Goal: Find specific page/section: Find specific page/section

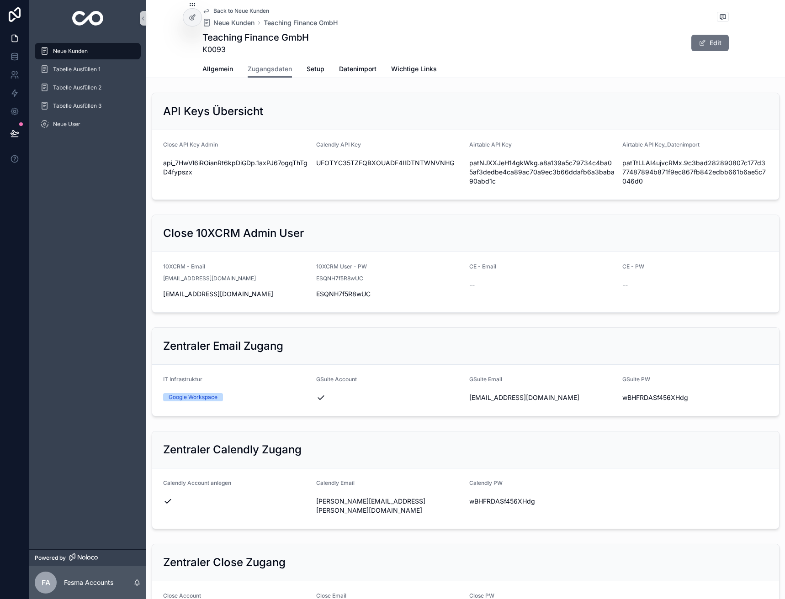
click at [220, 13] on span "Back to Neue Kunden" at bounding box center [241, 10] width 56 height 7
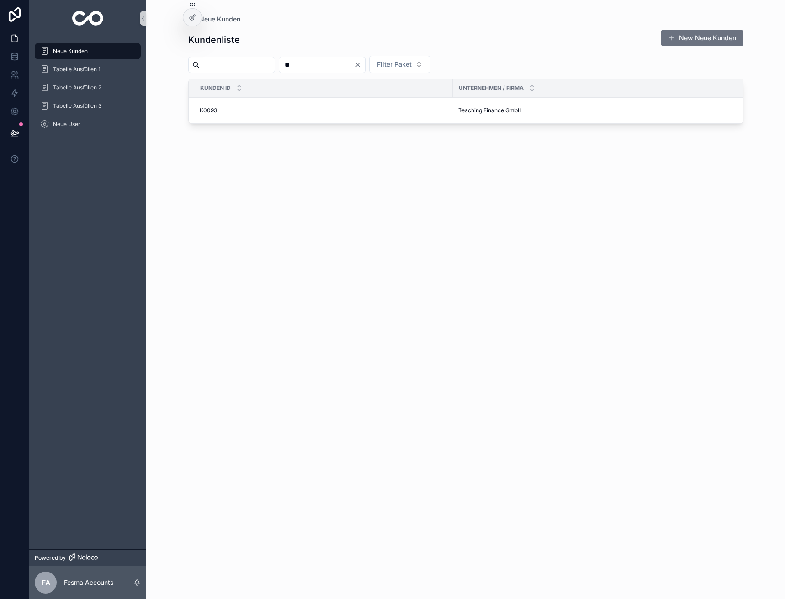
click at [321, 65] on input "**" at bounding box center [316, 64] width 75 height 13
type input "***"
click at [493, 111] on span "Sisterhood Academy GmbH" at bounding box center [494, 110] width 72 height 7
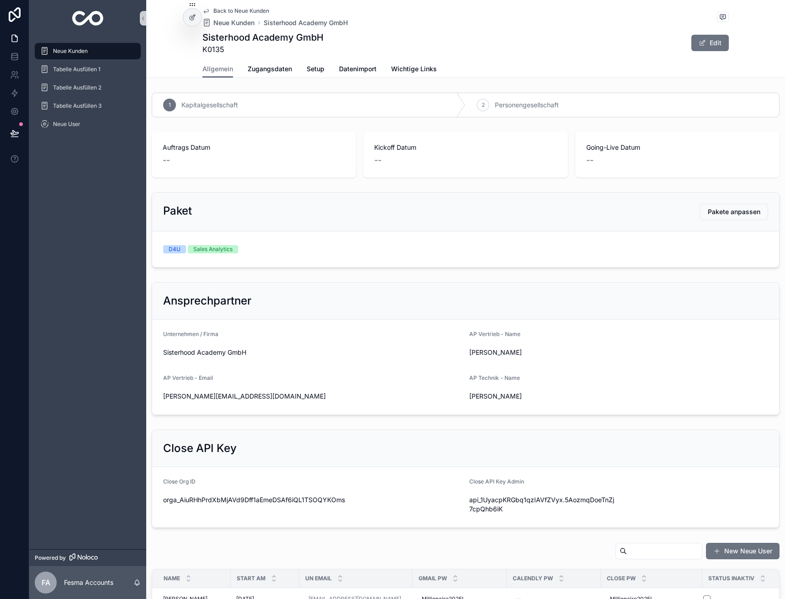
scroll to position [183, 0]
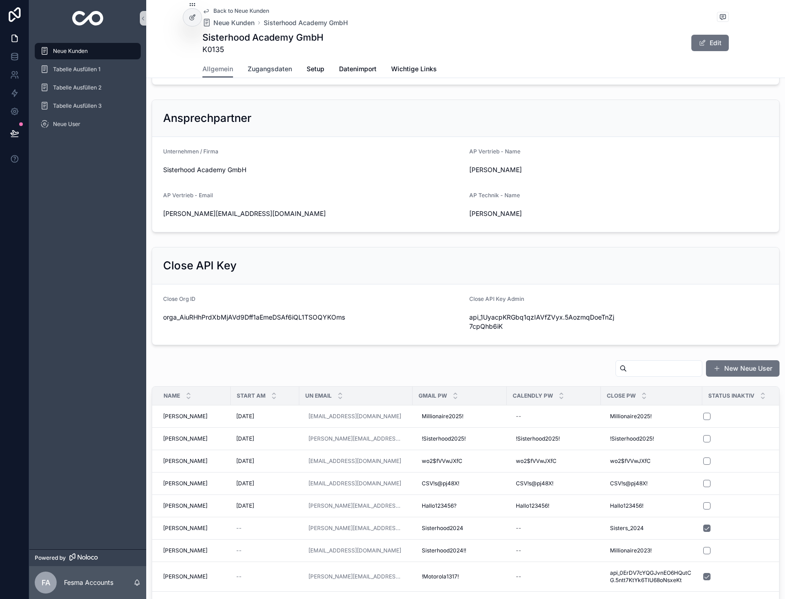
click at [274, 74] on link "Zugangsdaten" at bounding box center [270, 70] width 44 height 18
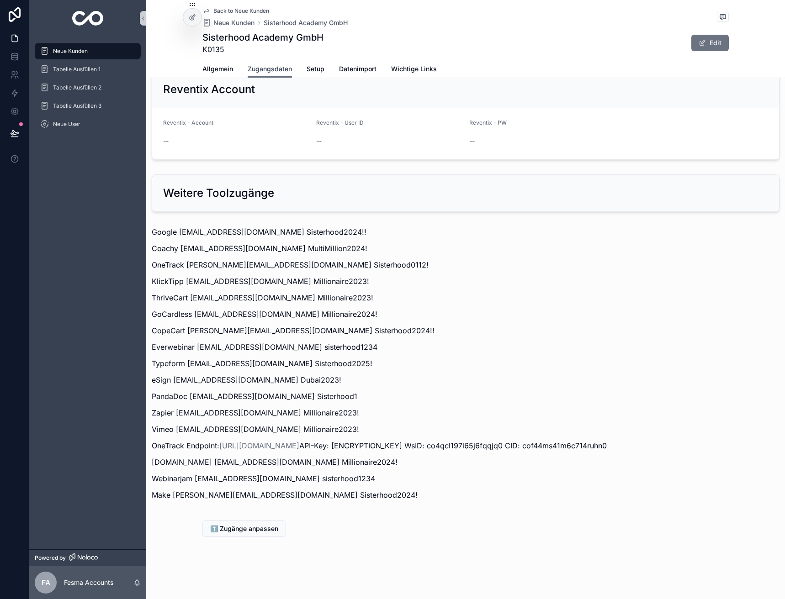
scroll to position [1075, 0]
drag, startPoint x: 175, startPoint y: 397, endPoint x: 253, endPoint y: 401, distance: 77.7
click at [253, 407] on p "Zapier [EMAIL_ADDRESS][DOMAIN_NAME] Millionaire2023!" at bounding box center [465, 412] width 627 height 11
copy p "[PERSON_NAME][EMAIL_ADDRESS][DOMAIN_NAME]"
drag, startPoint x: 257, startPoint y: 403, endPoint x: 320, endPoint y: 401, distance: 63.5
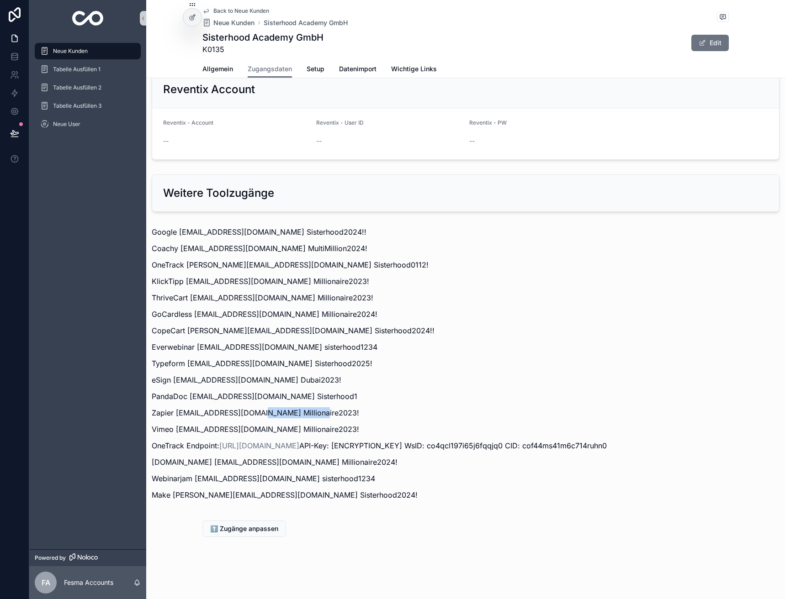
click at [320, 407] on p "Zapier [EMAIL_ADDRESS][DOMAIN_NAME] Millionaire2023!" at bounding box center [465, 412] width 627 height 11
copy p "Millionaire2023!"
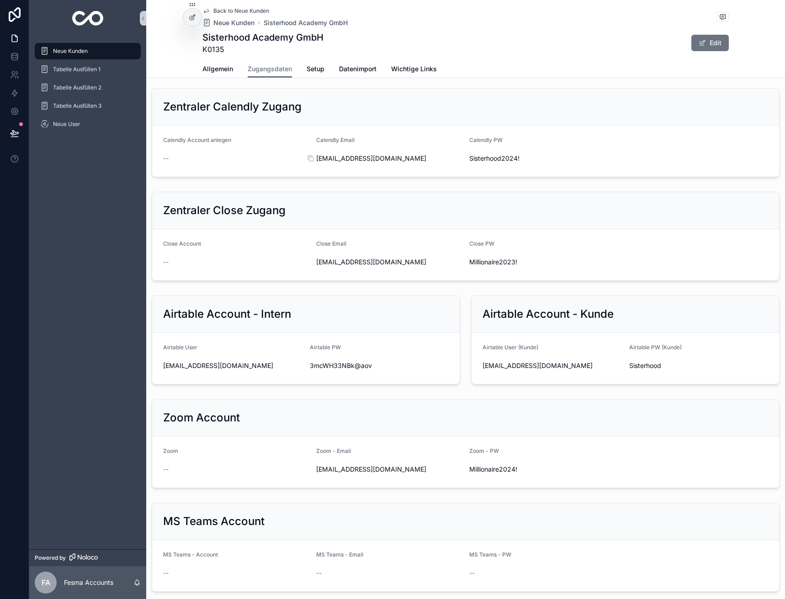
scroll to position [253, 0]
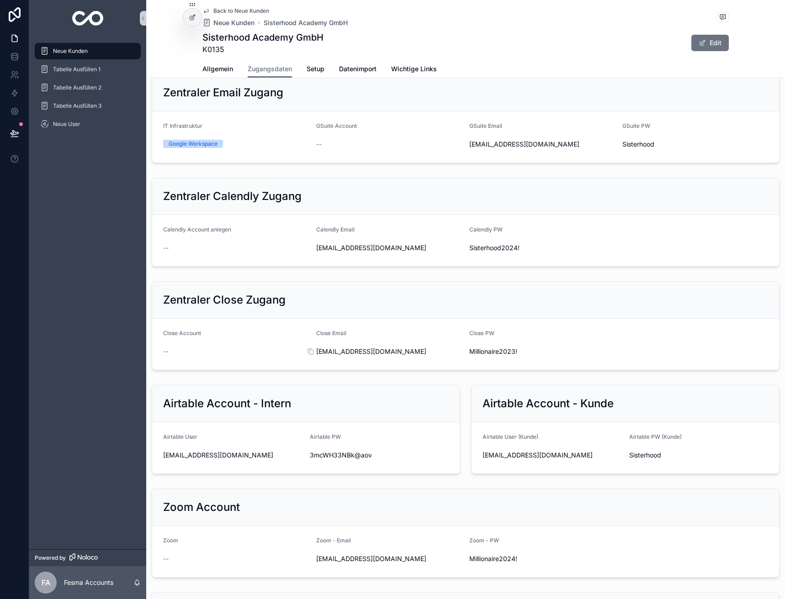
click at [369, 356] on span "[EMAIL_ADDRESS][DOMAIN_NAME]" at bounding box center [389, 351] width 146 height 9
copy div "[EMAIL_ADDRESS][DOMAIN_NAME]"
click at [500, 356] on span "Millionaire2023!" at bounding box center [542, 351] width 146 height 9
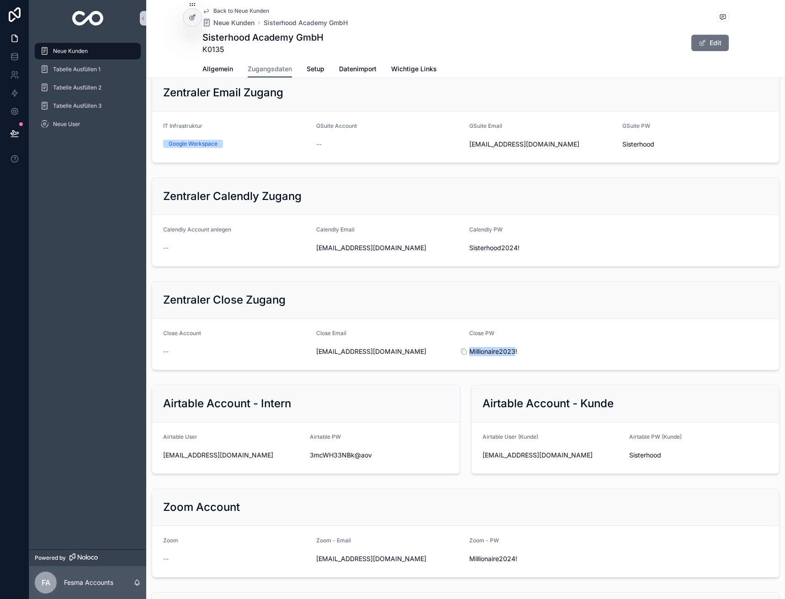
click at [500, 356] on span "Millionaire2023!" at bounding box center [542, 351] width 146 height 9
copy div "Millionaire2023!"
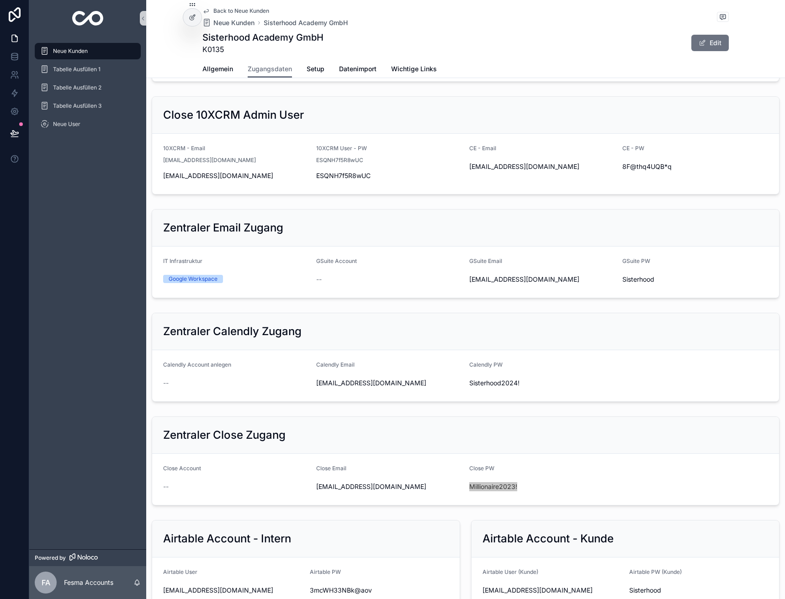
scroll to position [116, 0]
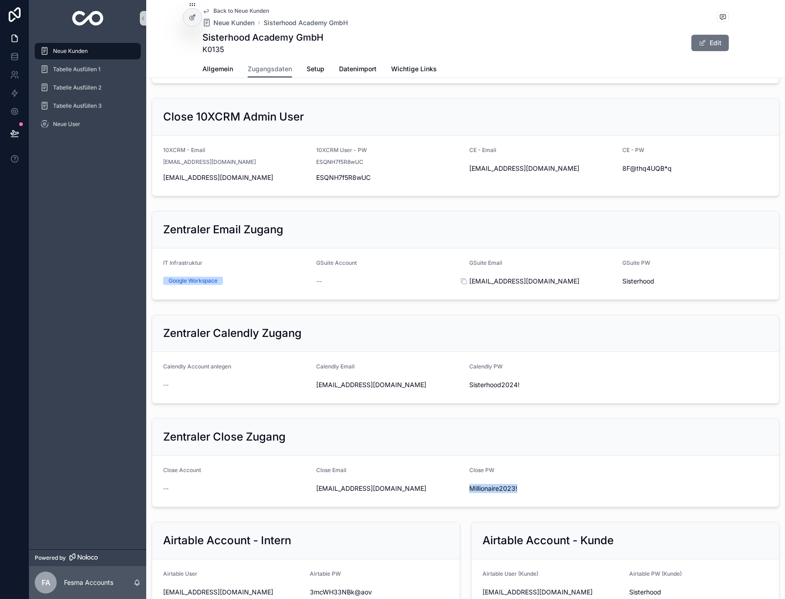
click at [522, 286] on span "[EMAIL_ADDRESS][DOMAIN_NAME]" at bounding box center [542, 281] width 146 height 9
click at [523, 286] on span "[EMAIL_ADDRESS][DOMAIN_NAME]" at bounding box center [542, 281] width 146 height 9
copy div "[EMAIL_ADDRESS][DOMAIN_NAME]"
click at [640, 286] on span "Sisterhood" at bounding box center [695, 281] width 146 height 9
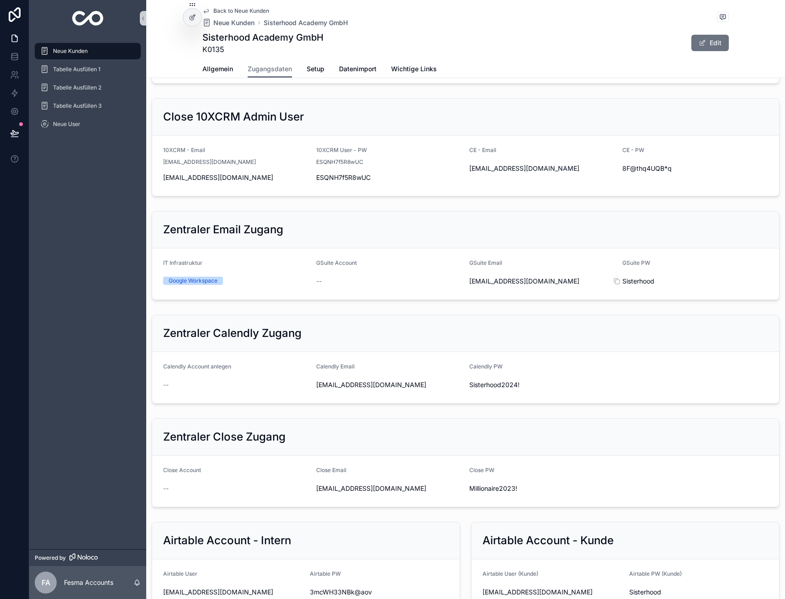
click at [640, 286] on span "Sisterhood" at bounding box center [695, 281] width 146 height 9
copy div "Sisterhood"
click at [610, 62] on div "Allgemein Zugangsdaten Setup Datenimport Wichtige Links" at bounding box center [465, 68] width 526 height 17
click at [231, 14] on span "Back to Neue Kunden" at bounding box center [241, 10] width 56 height 7
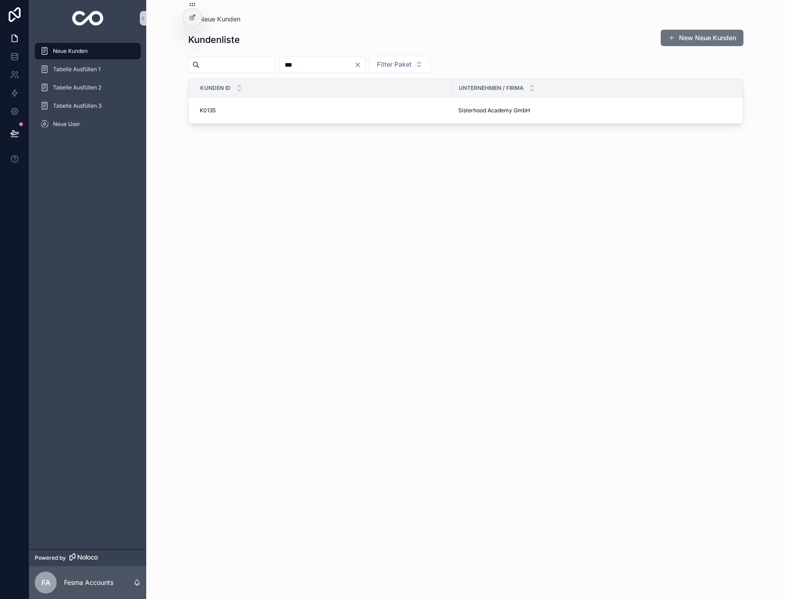
click at [324, 61] on input "***" at bounding box center [316, 64] width 75 height 13
click at [222, 68] on input "scrollable content" at bounding box center [237, 64] width 75 height 13
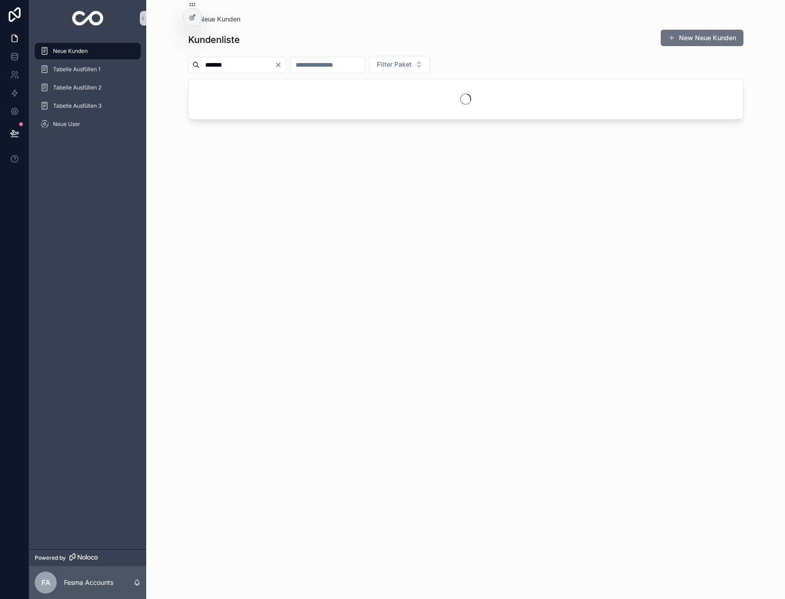
type input "*******"
